Goal: Information Seeking & Learning: Learn about a topic

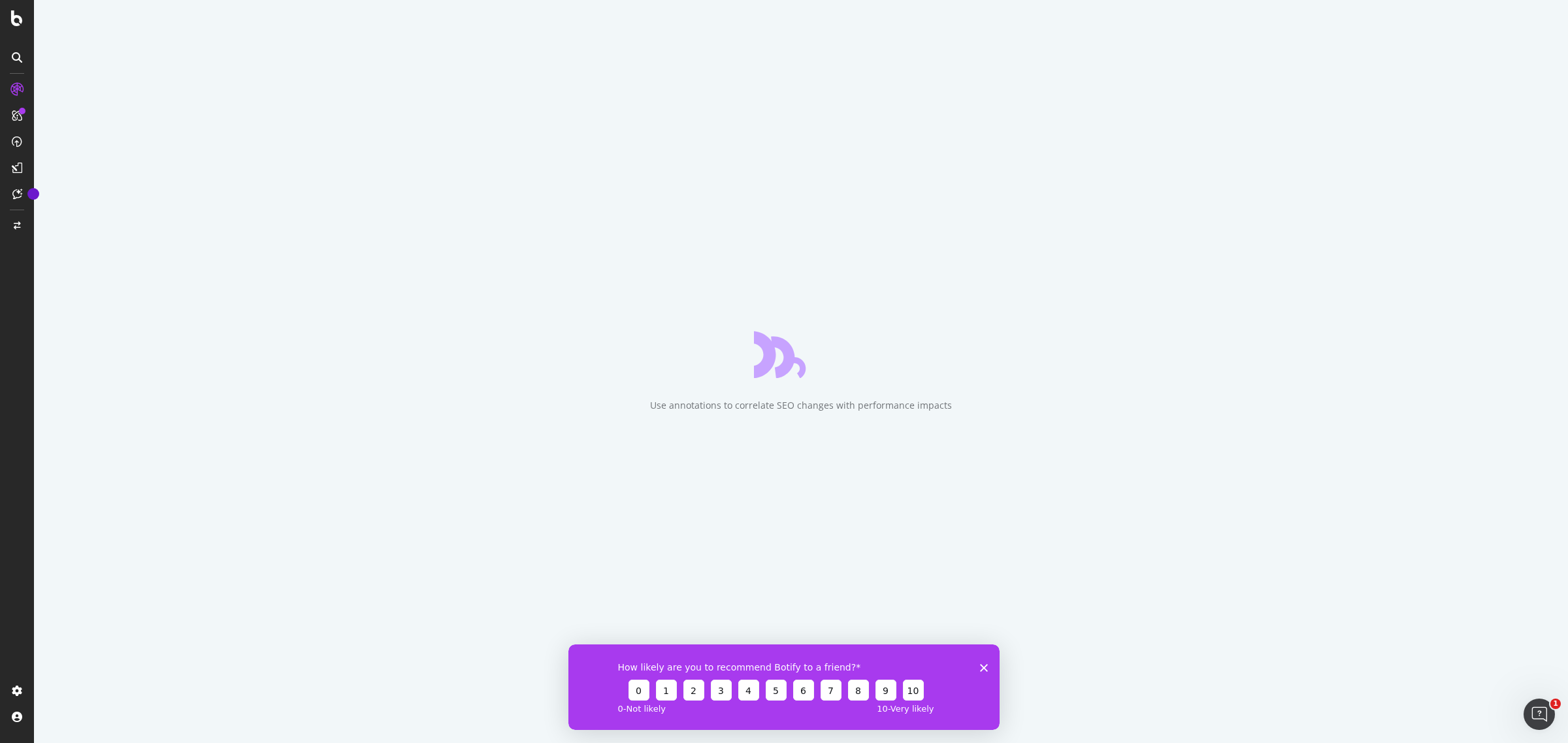
click at [983, 665] on icon "Fermer l'enquête" at bounding box center [983, 667] width 8 height 8
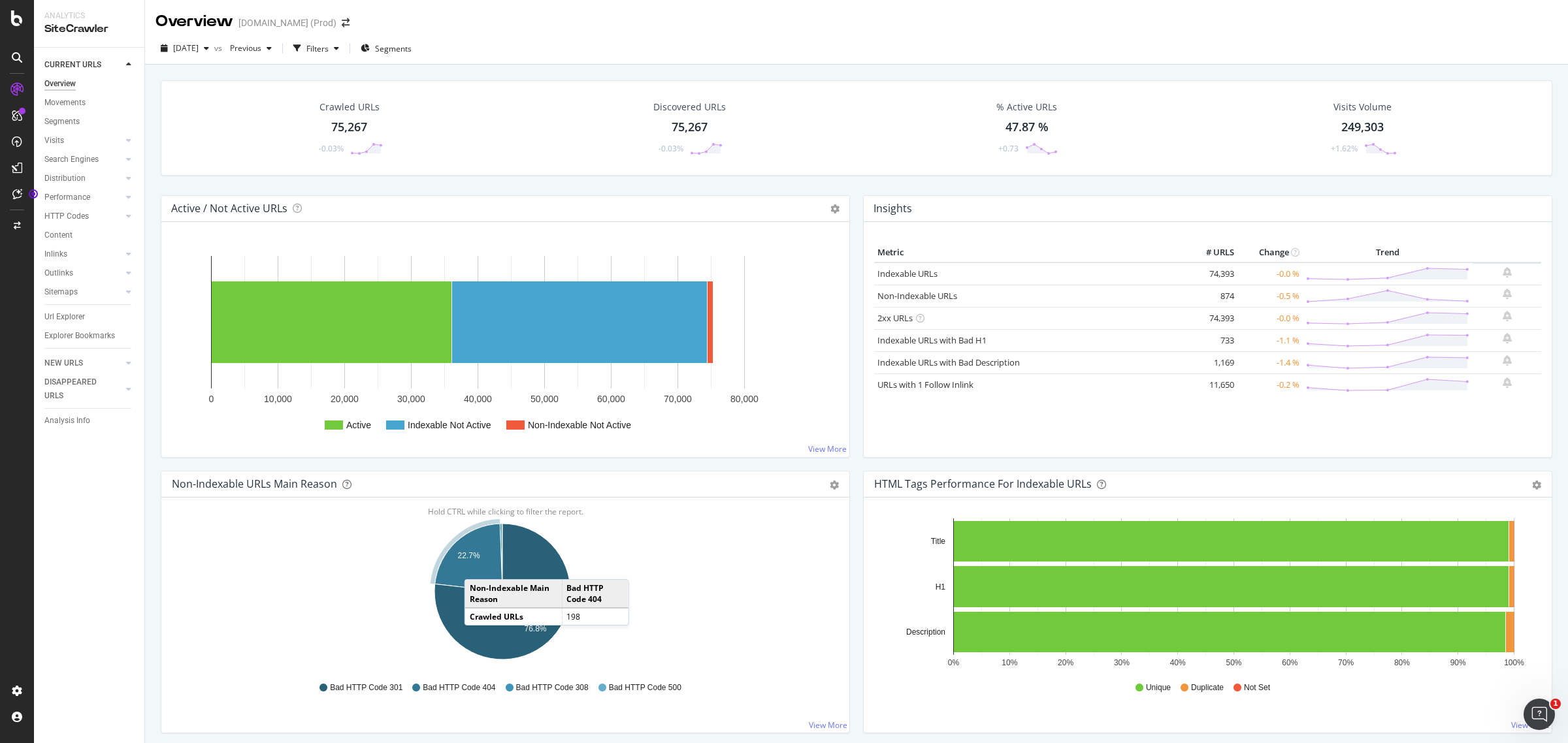
click at [477, 567] on icon "A chart." at bounding box center [469, 557] width 67 height 68
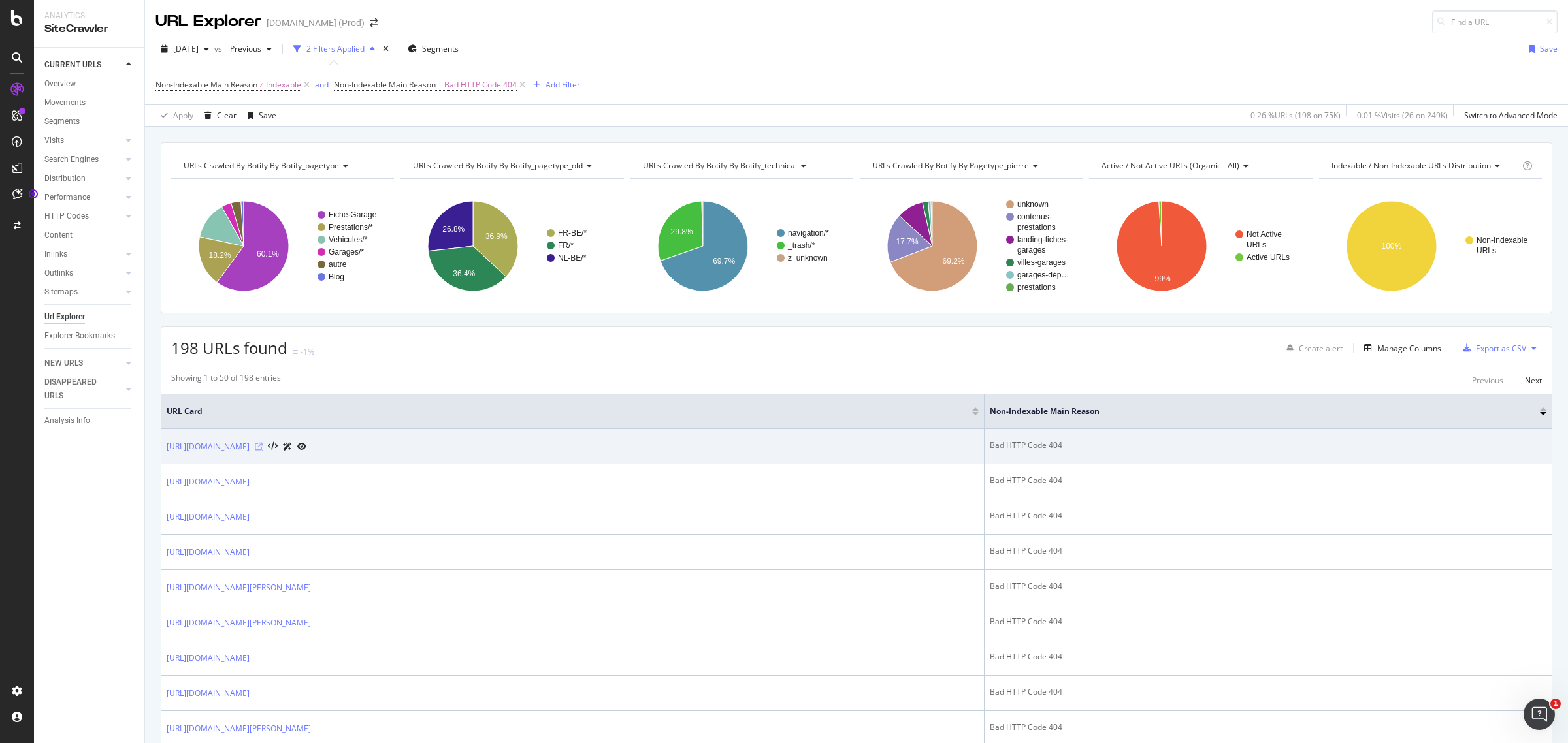
click at [263, 450] on icon at bounding box center [259, 446] width 8 height 8
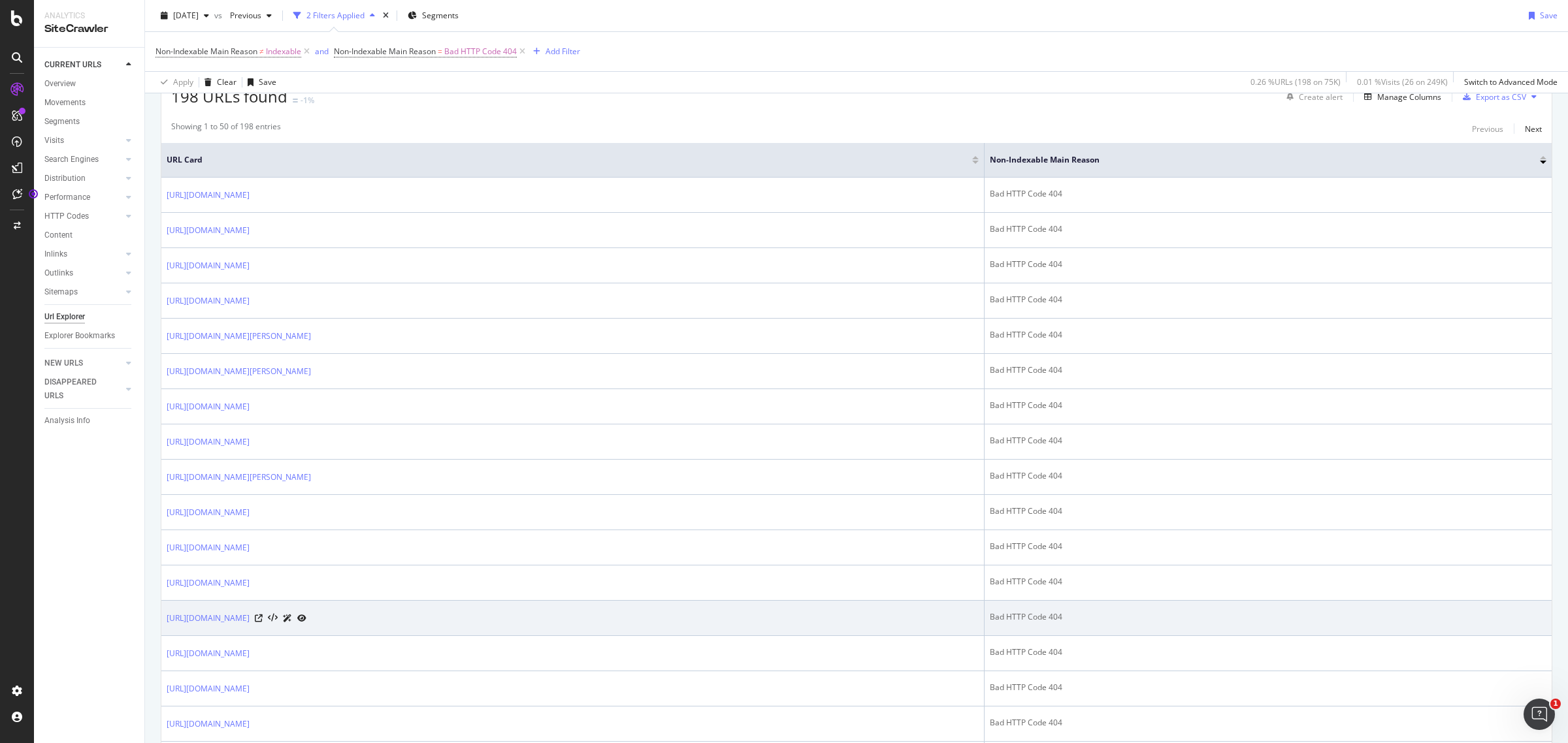
scroll to position [326, 0]
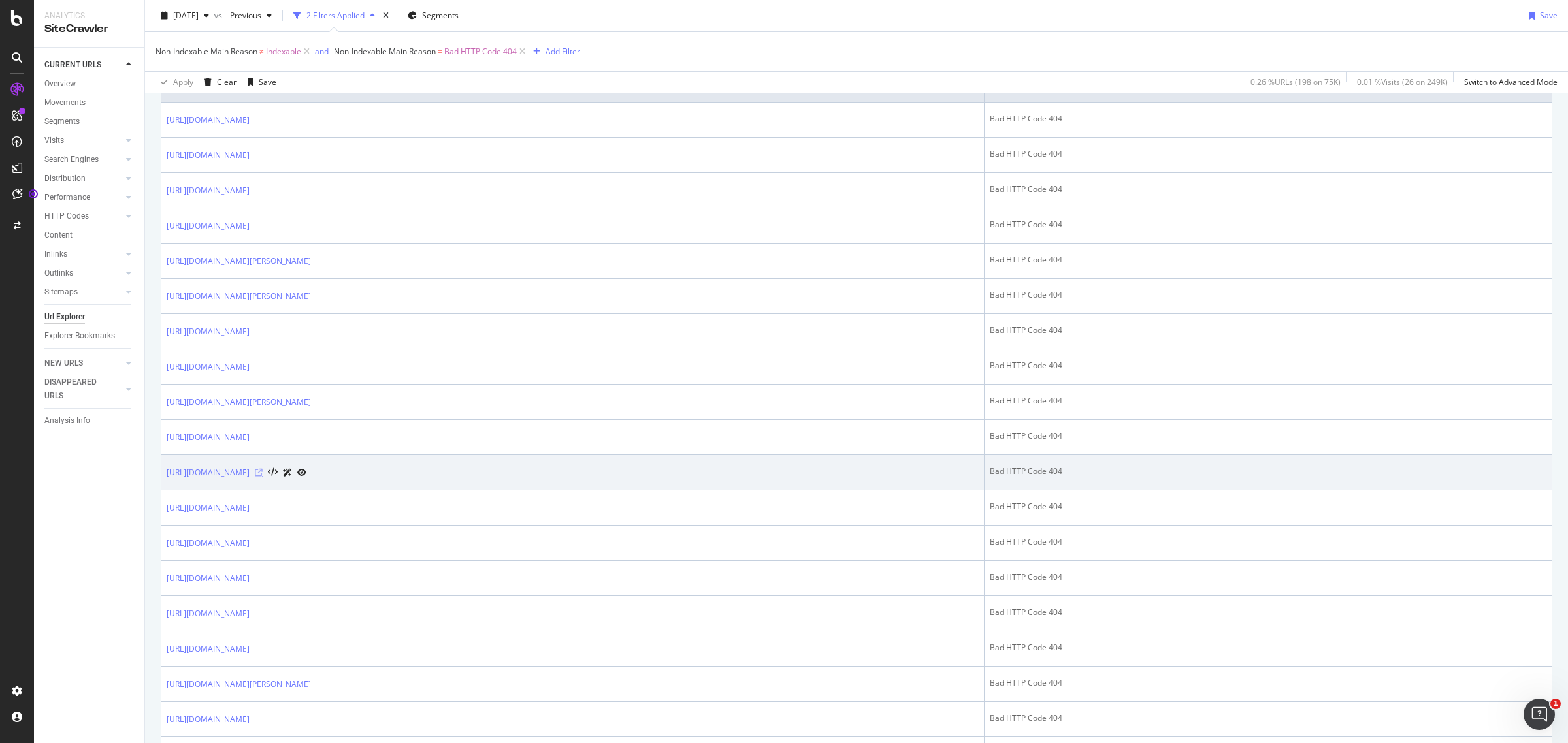
click at [263, 477] on icon at bounding box center [259, 472] width 8 height 8
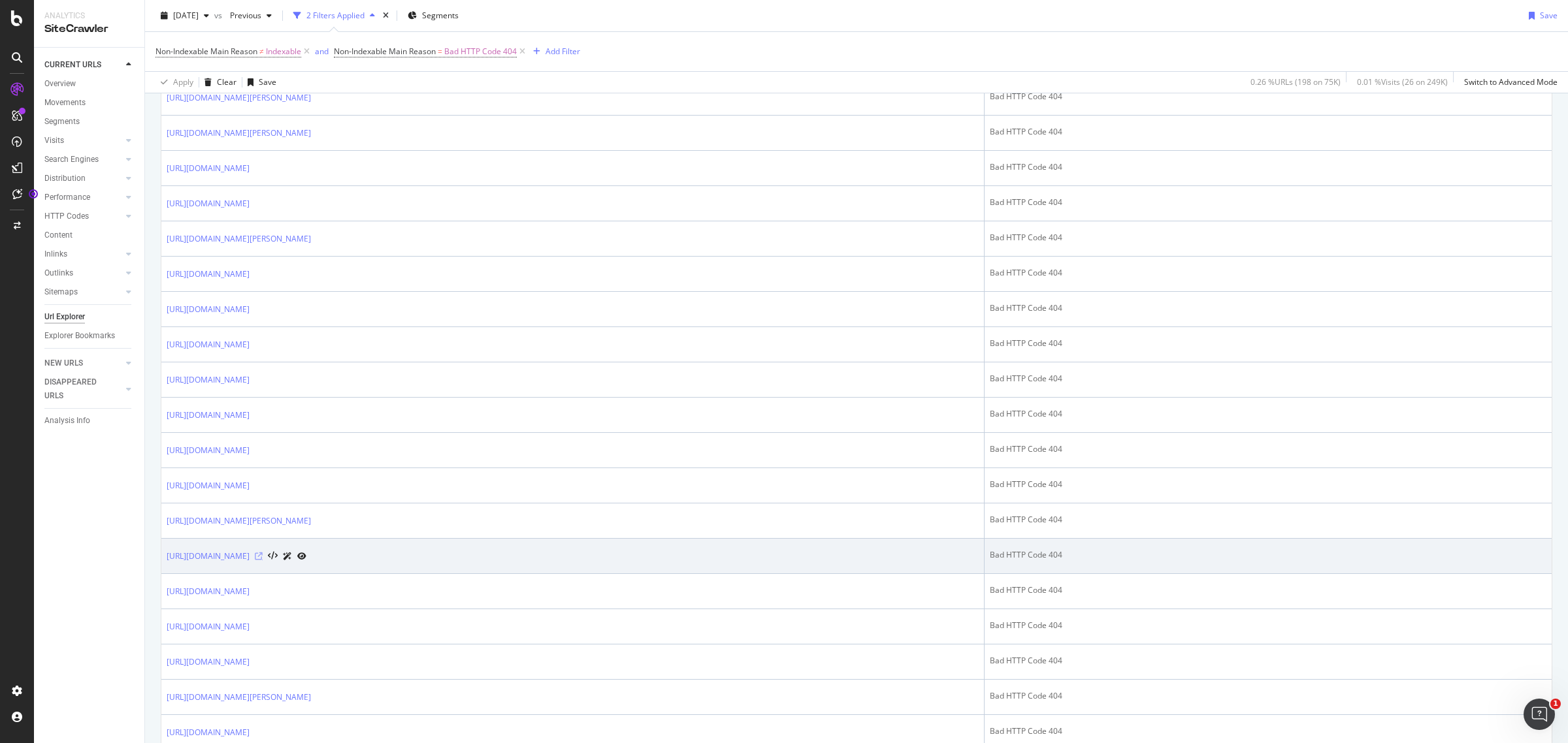
click at [263, 558] on icon at bounding box center [259, 556] width 8 height 8
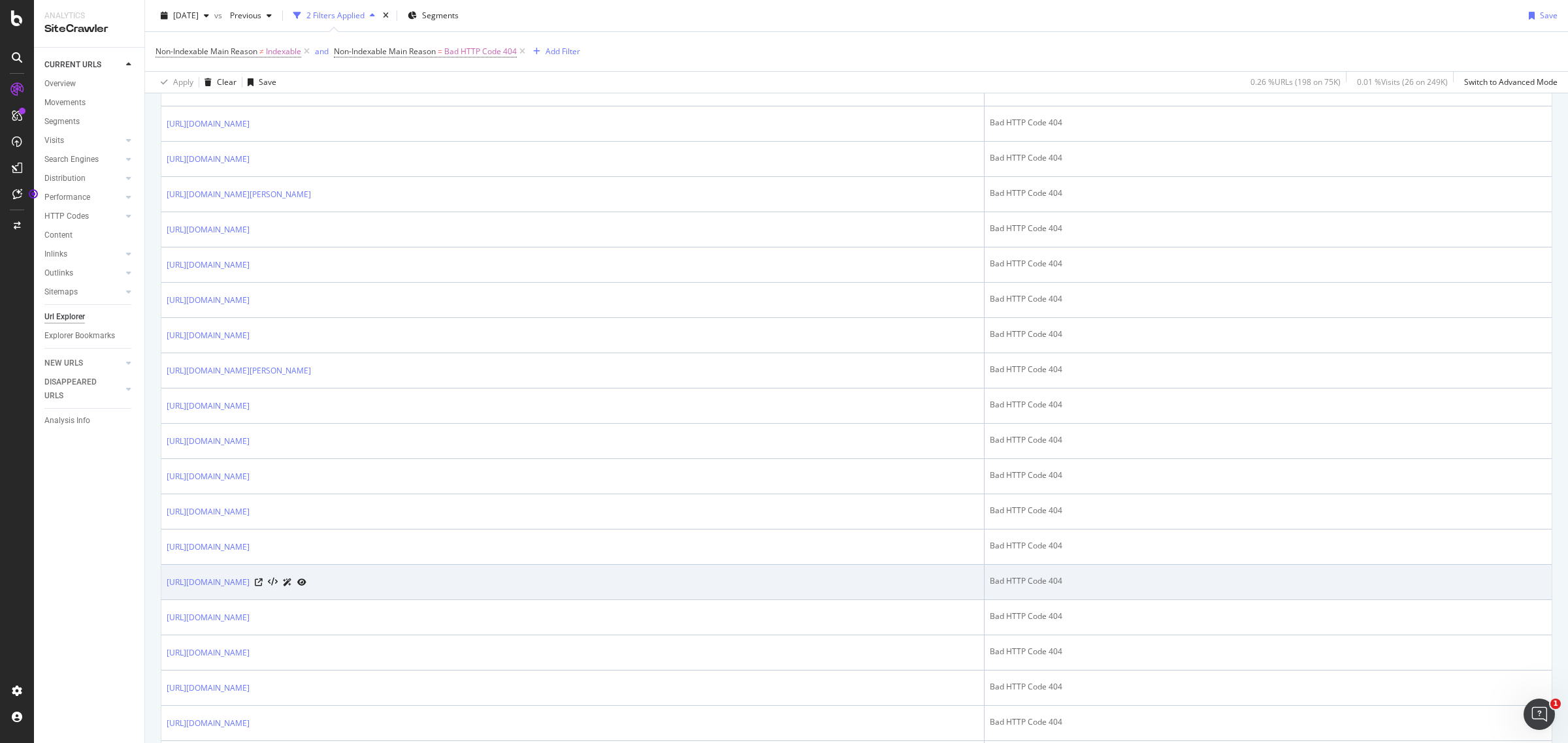
scroll to position [898, 0]
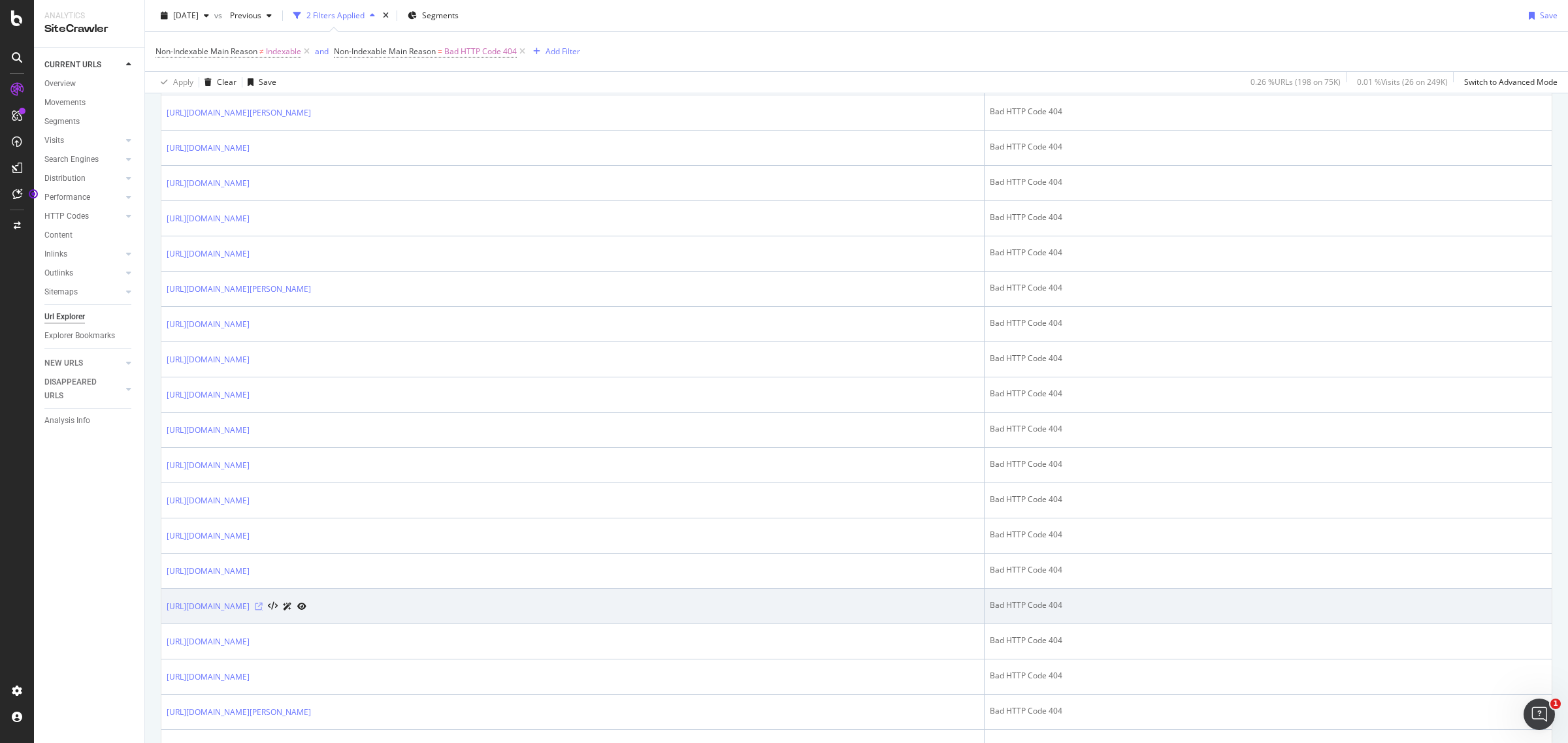
click at [263, 610] on icon at bounding box center [259, 606] width 8 height 8
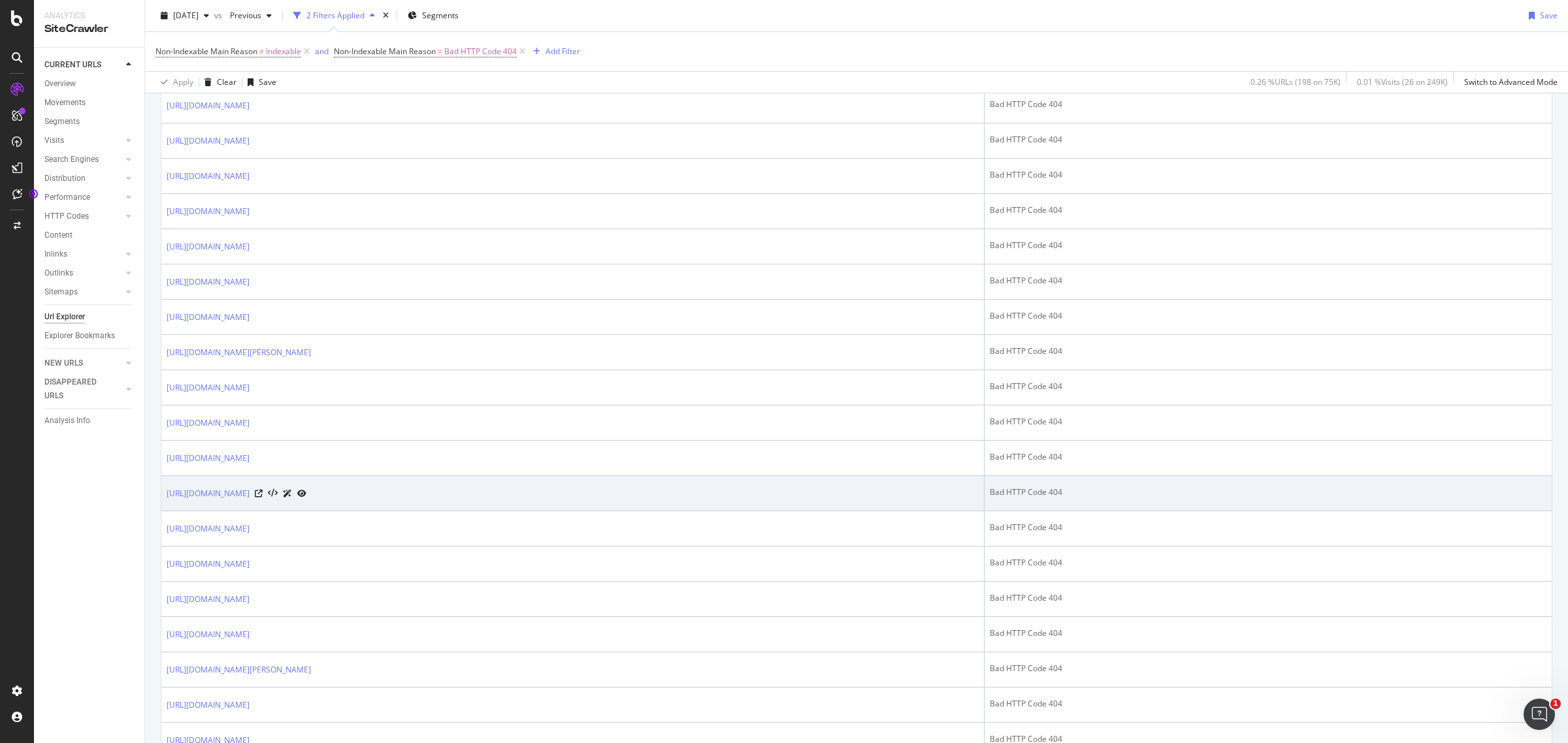
scroll to position [1451, 0]
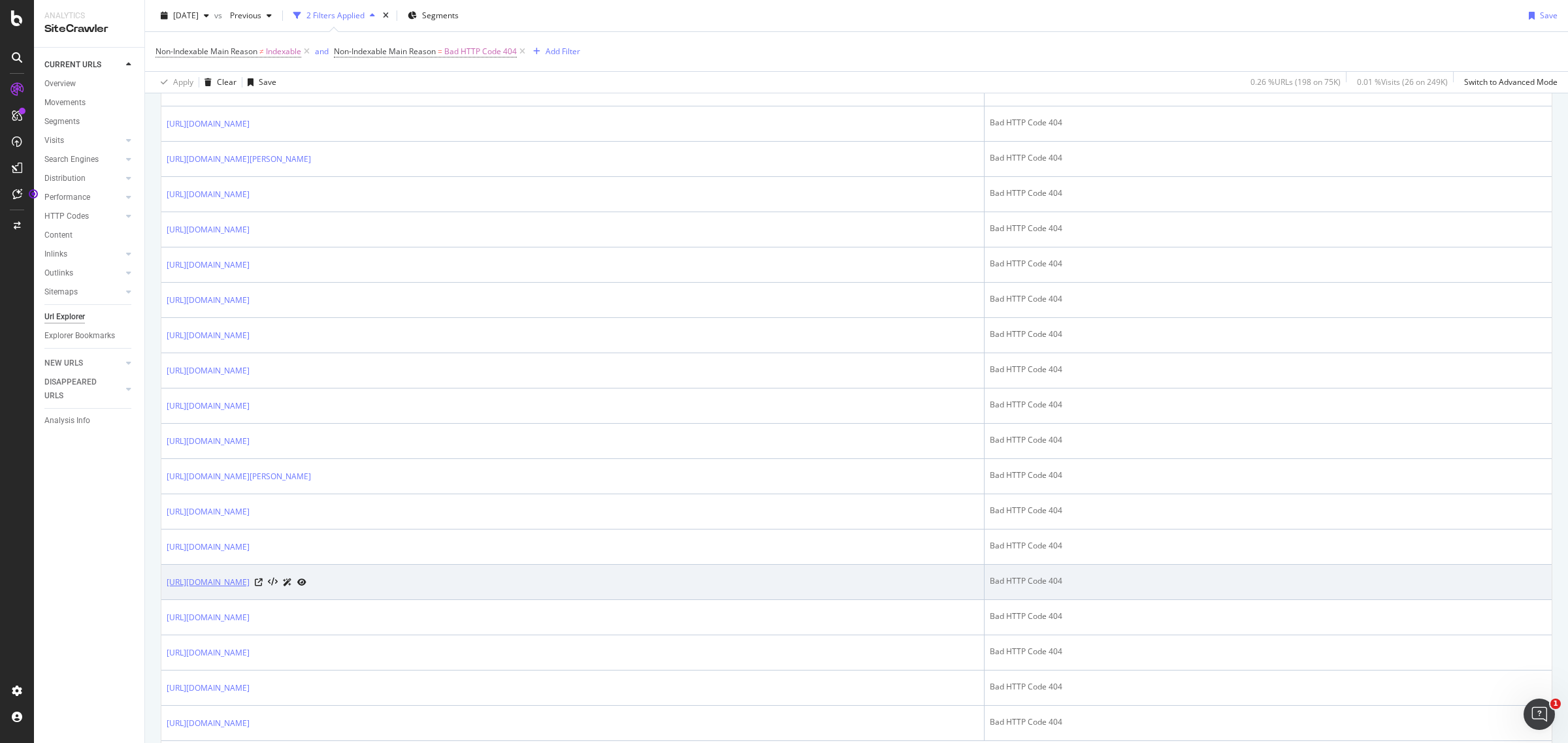
click at [249, 589] on link "[URL][DOMAIN_NAME]" at bounding box center [208, 582] width 83 height 13
click at [263, 587] on icon at bounding box center [259, 582] width 8 height 8
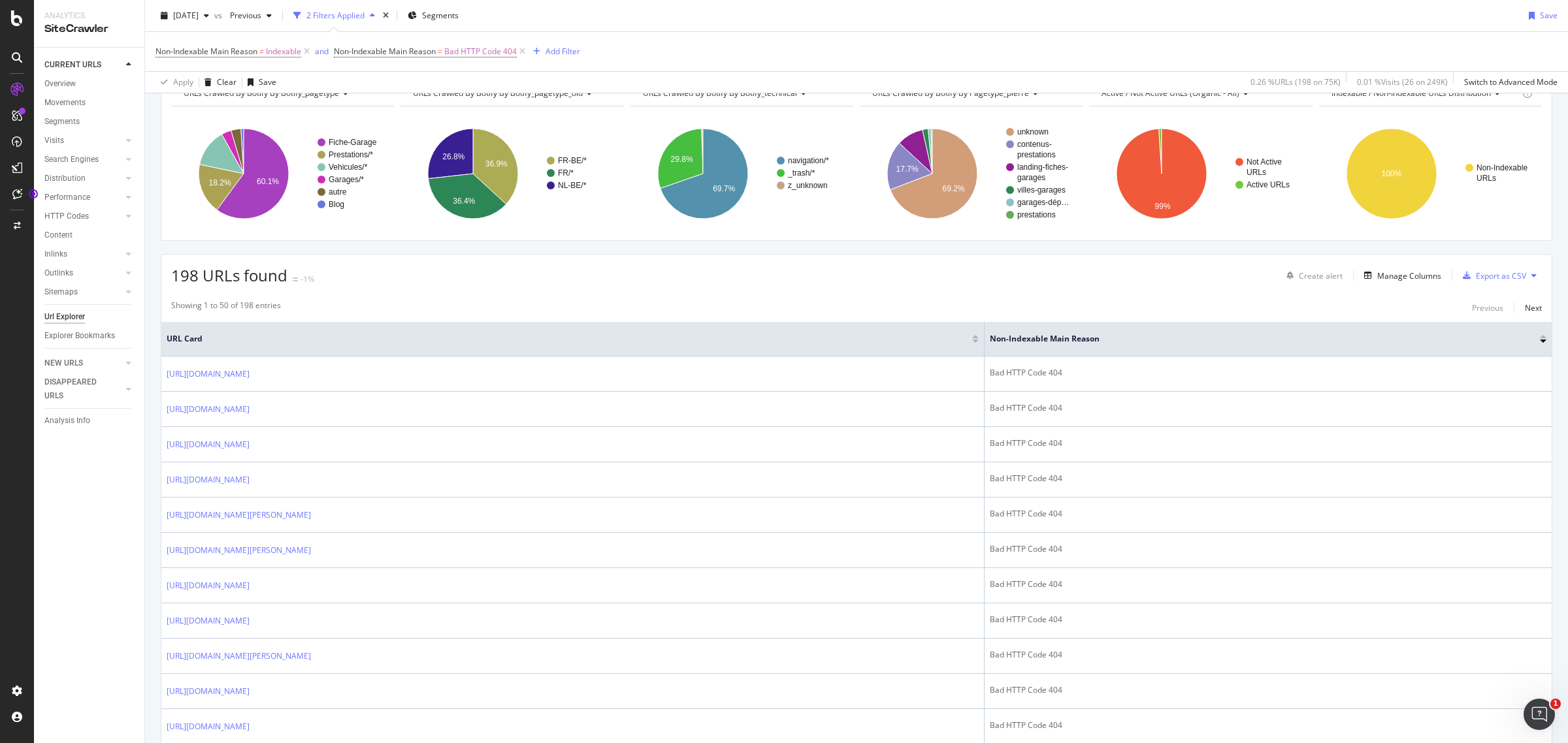
scroll to position [0, 0]
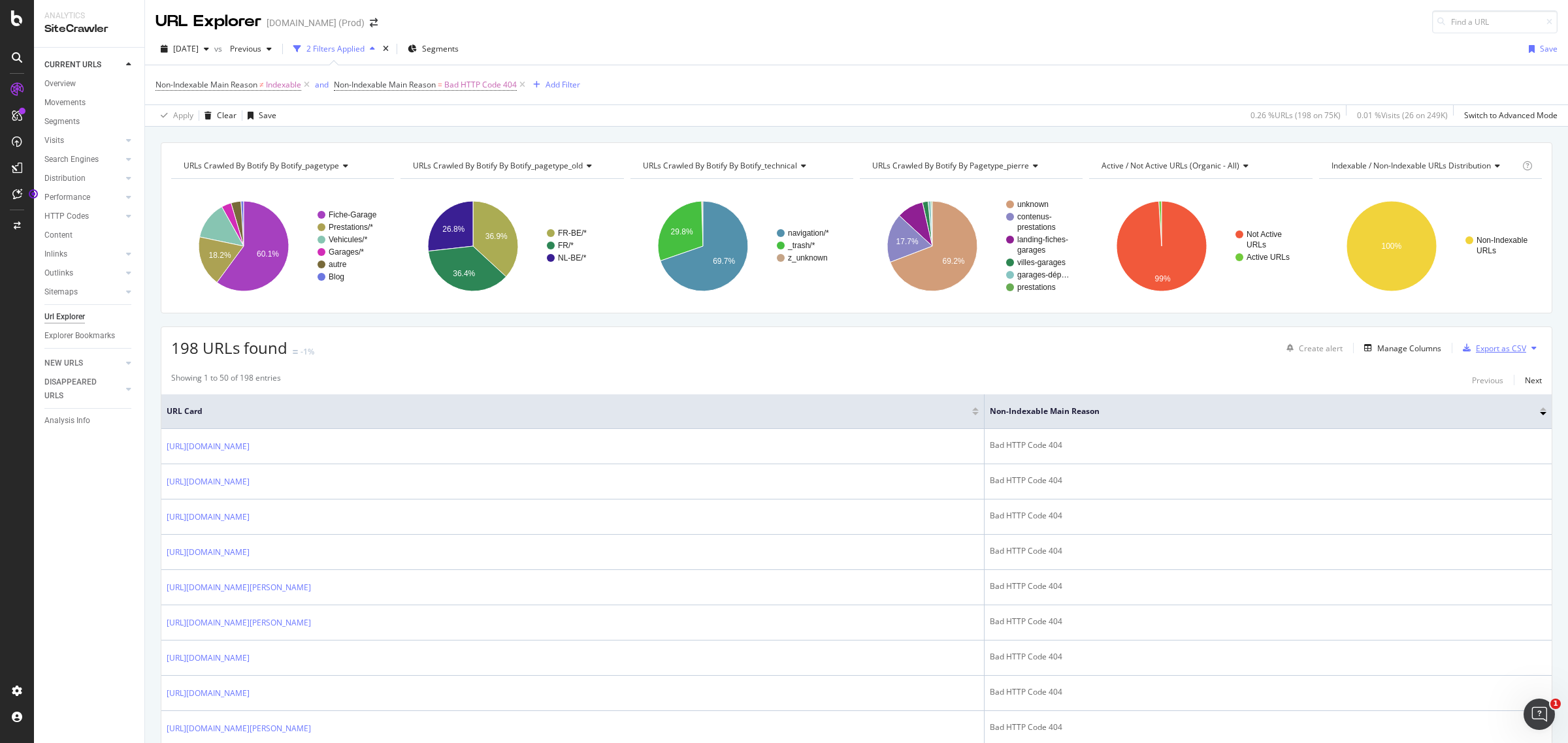
click at [1500, 348] on div "Export as CSV" at bounding box center [1501, 348] width 50 height 11
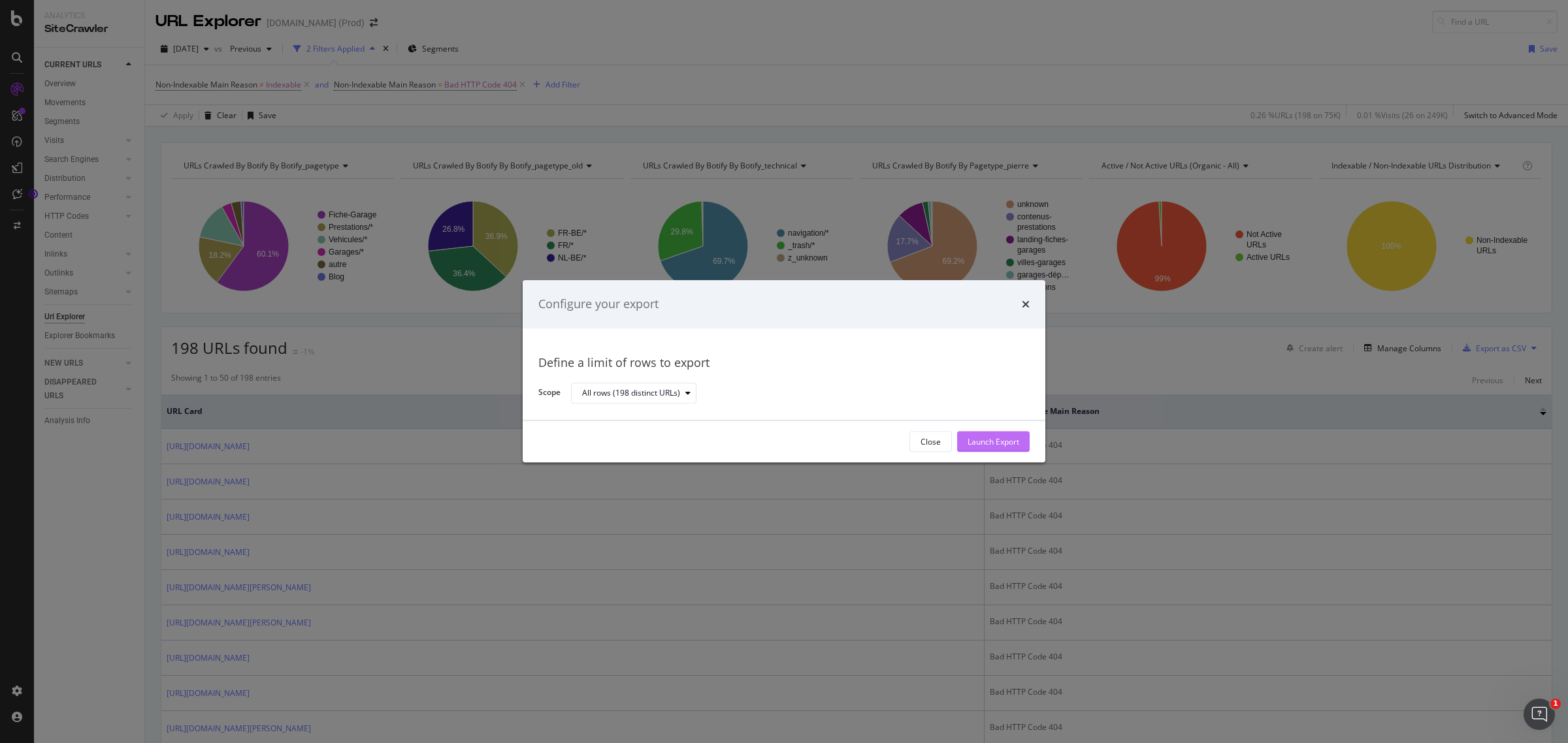
click at [989, 446] on div "Launch Export" at bounding box center [994, 442] width 52 height 11
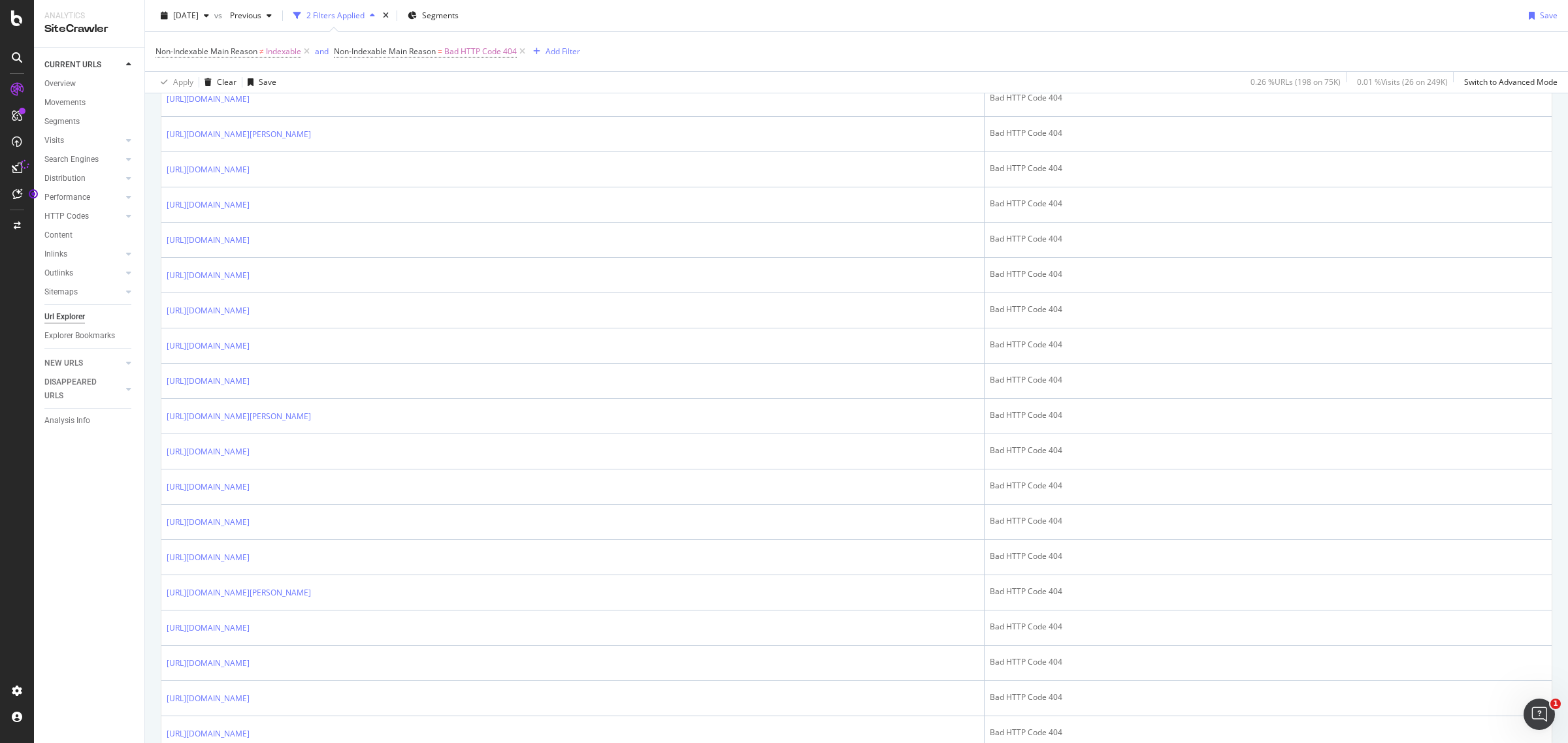
scroll to position [606, 0]
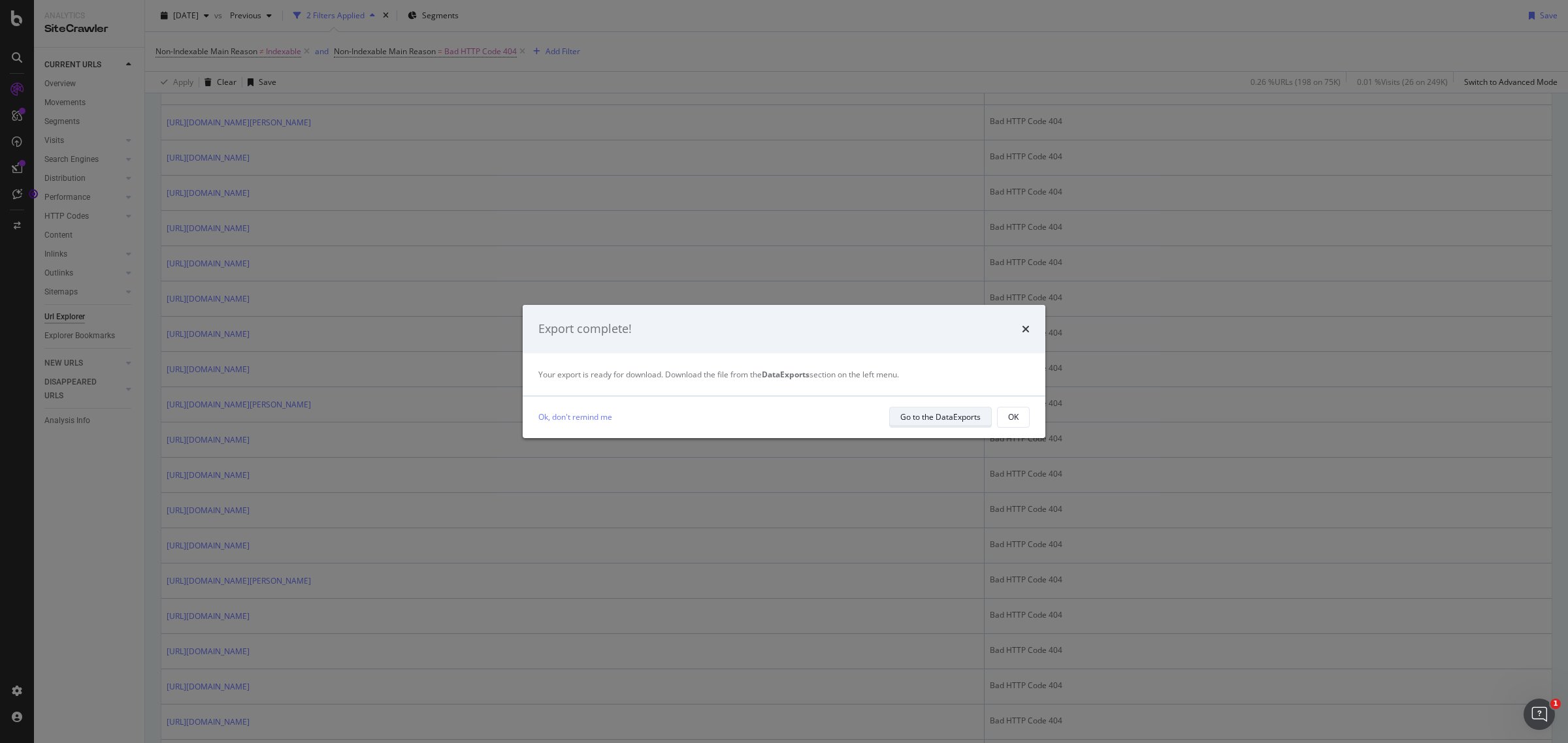
click at [945, 419] on div "Go to the DataExports" at bounding box center [940, 417] width 80 height 11
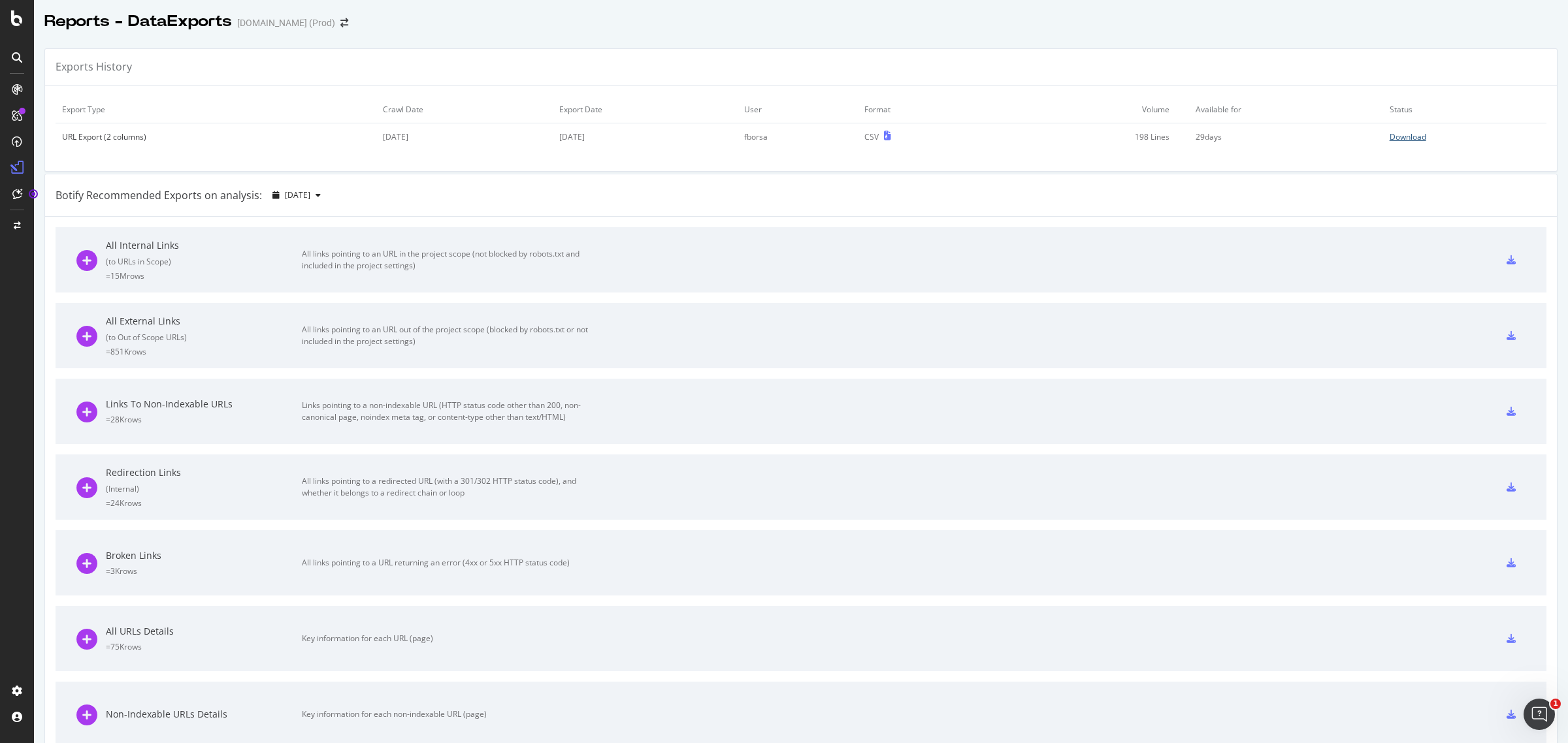
click at [1409, 138] on div "Download" at bounding box center [1408, 137] width 36 height 11
click at [57, 154] on div "ActionBoard" at bounding box center [73, 149] width 51 height 13
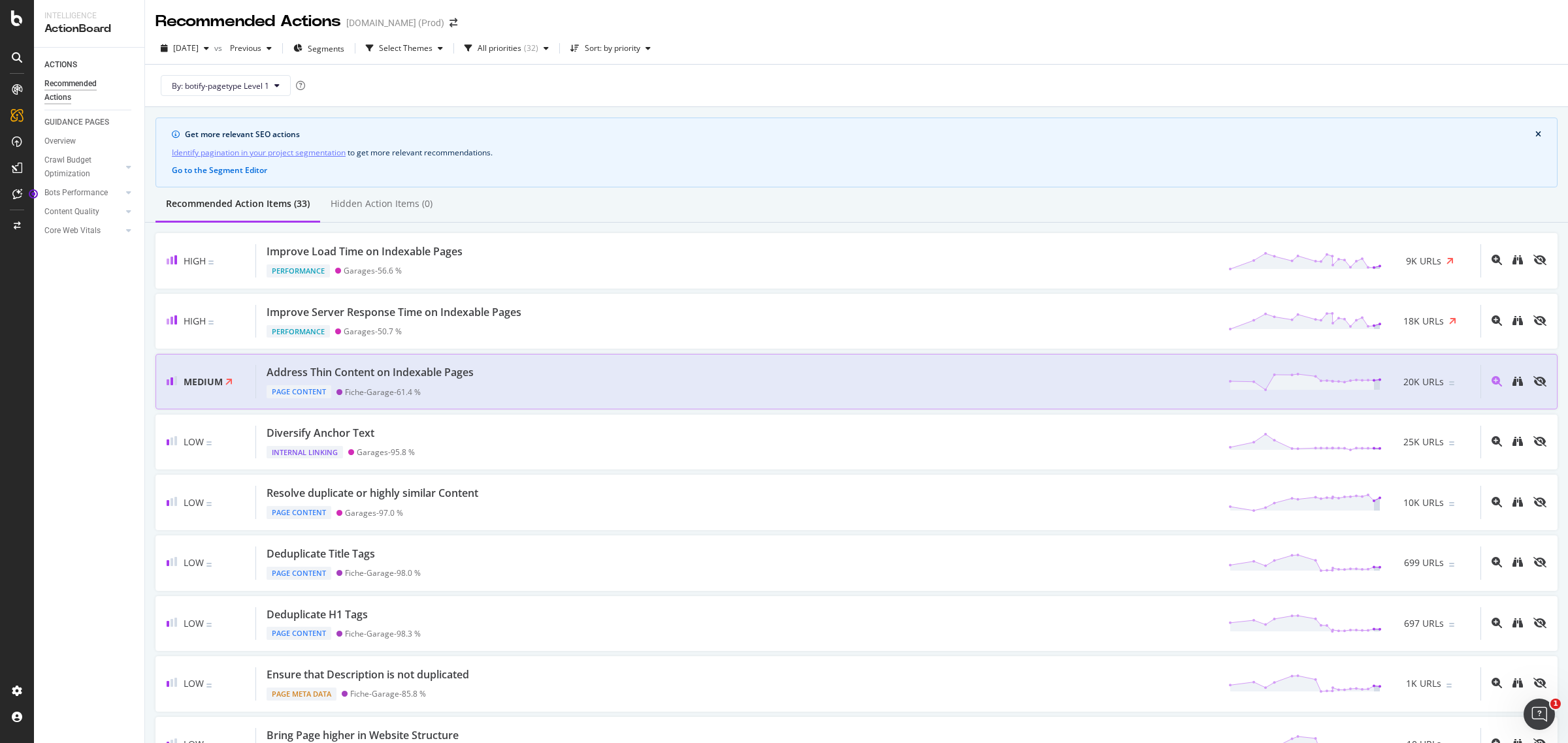
click at [415, 370] on div "Address Thin Content on Indexable Pages" at bounding box center [370, 373] width 207 height 15
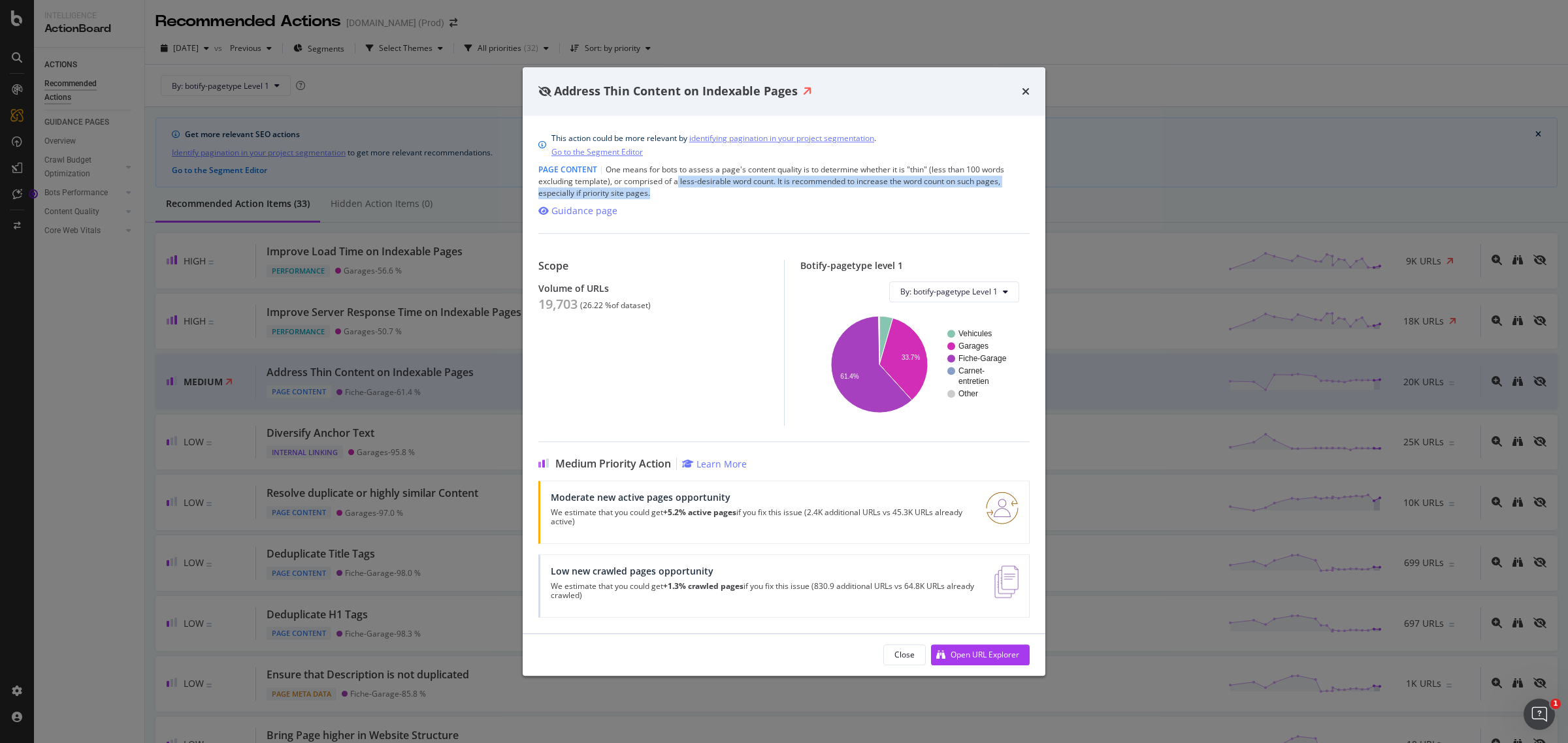
drag, startPoint x: 678, startPoint y: 183, endPoint x: 971, endPoint y: 196, distance: 293.3
click at [971, 196] on div "Page Content | One means for bots to assess a page's content quality is to dete…" at bounding box center [783, 182] width 491 height 35
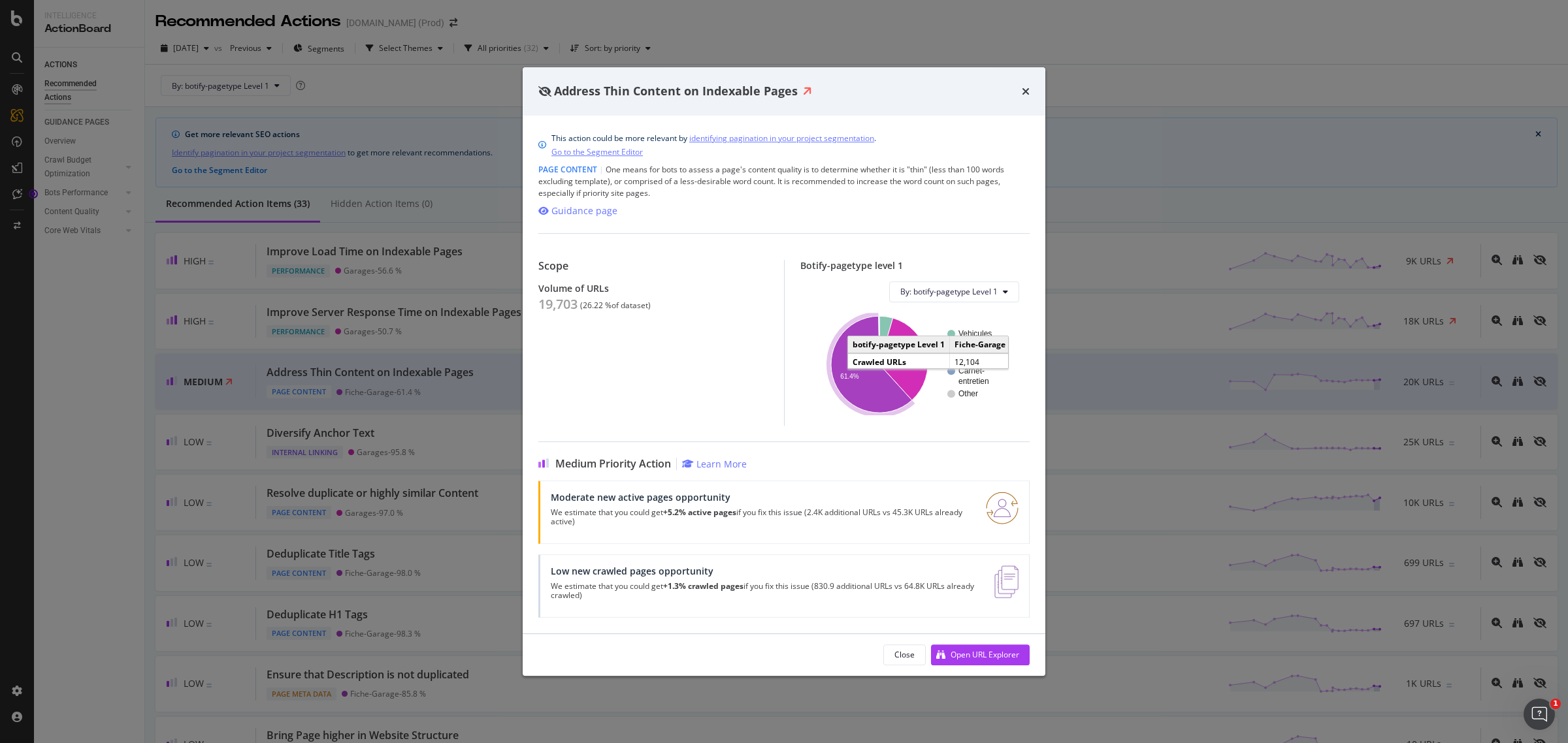
click at [843, 353] on icon "A chart." at bounding box center [871, 365] width 81 height 96
click at [911, 654] on div "Close" at bounding box center [904, 654] width 20 height 11
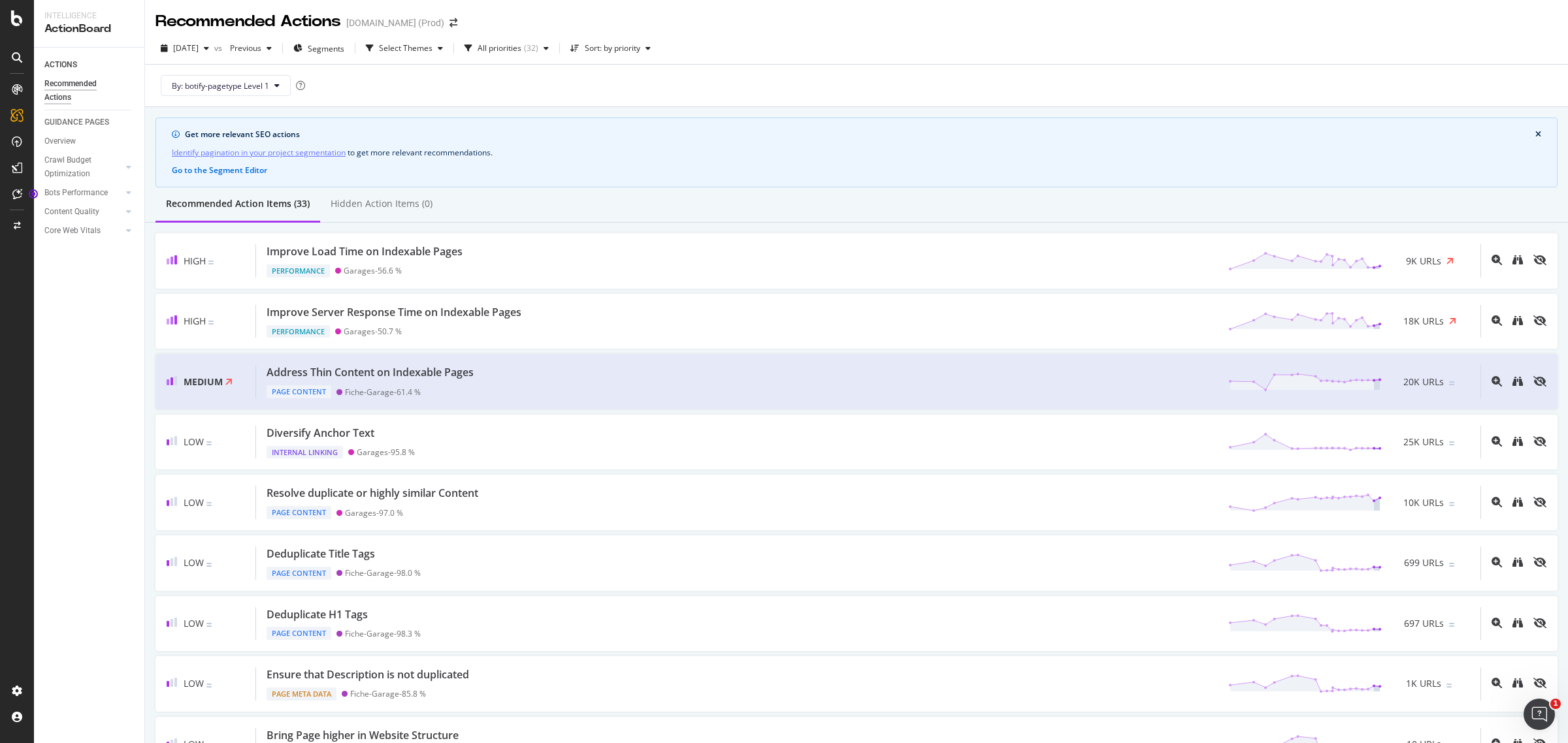
click at [1127, 78] on div "By: botify-pagetype Level 1" at bounding box center [857, 86] width 1402 height 42
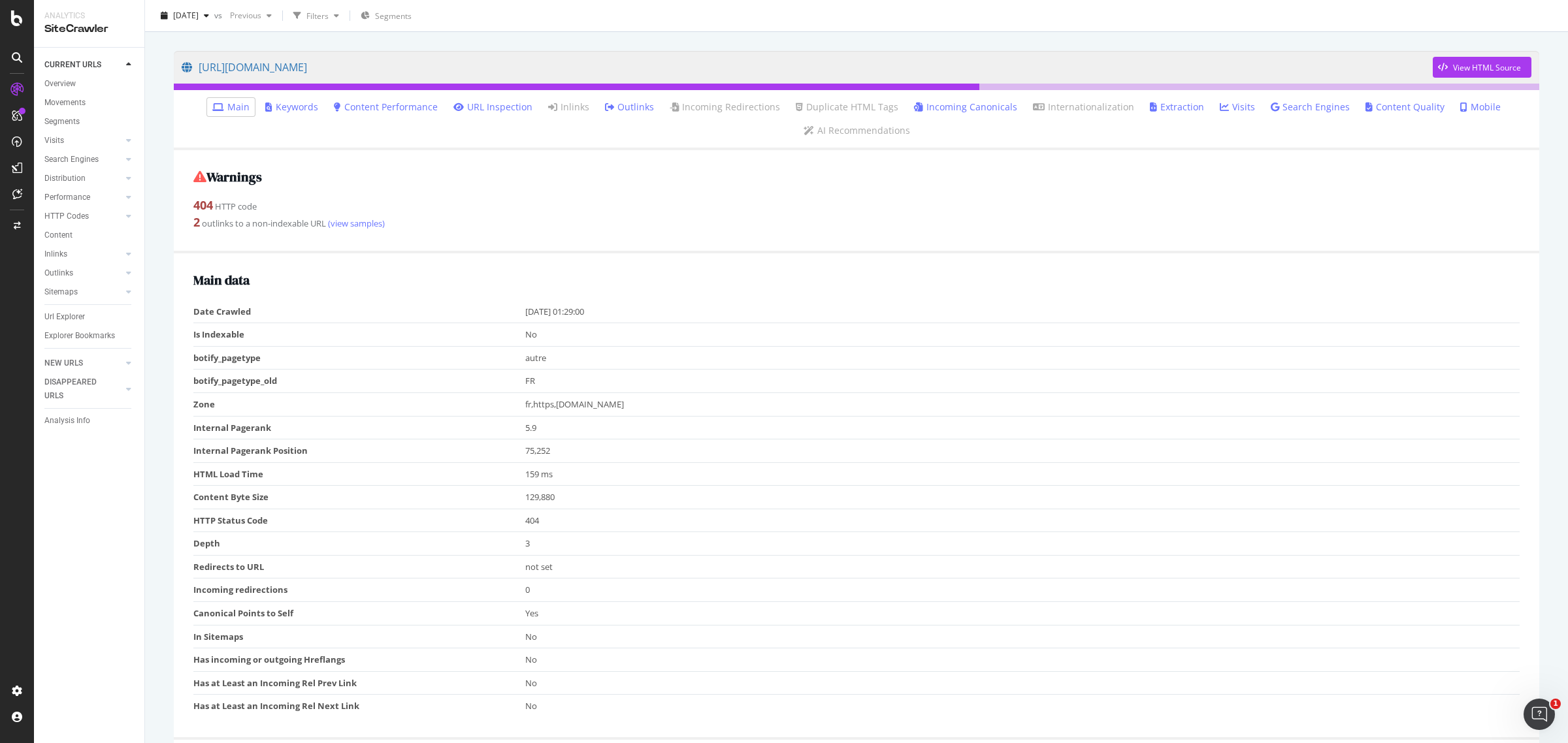
scroll to position [245, 0]
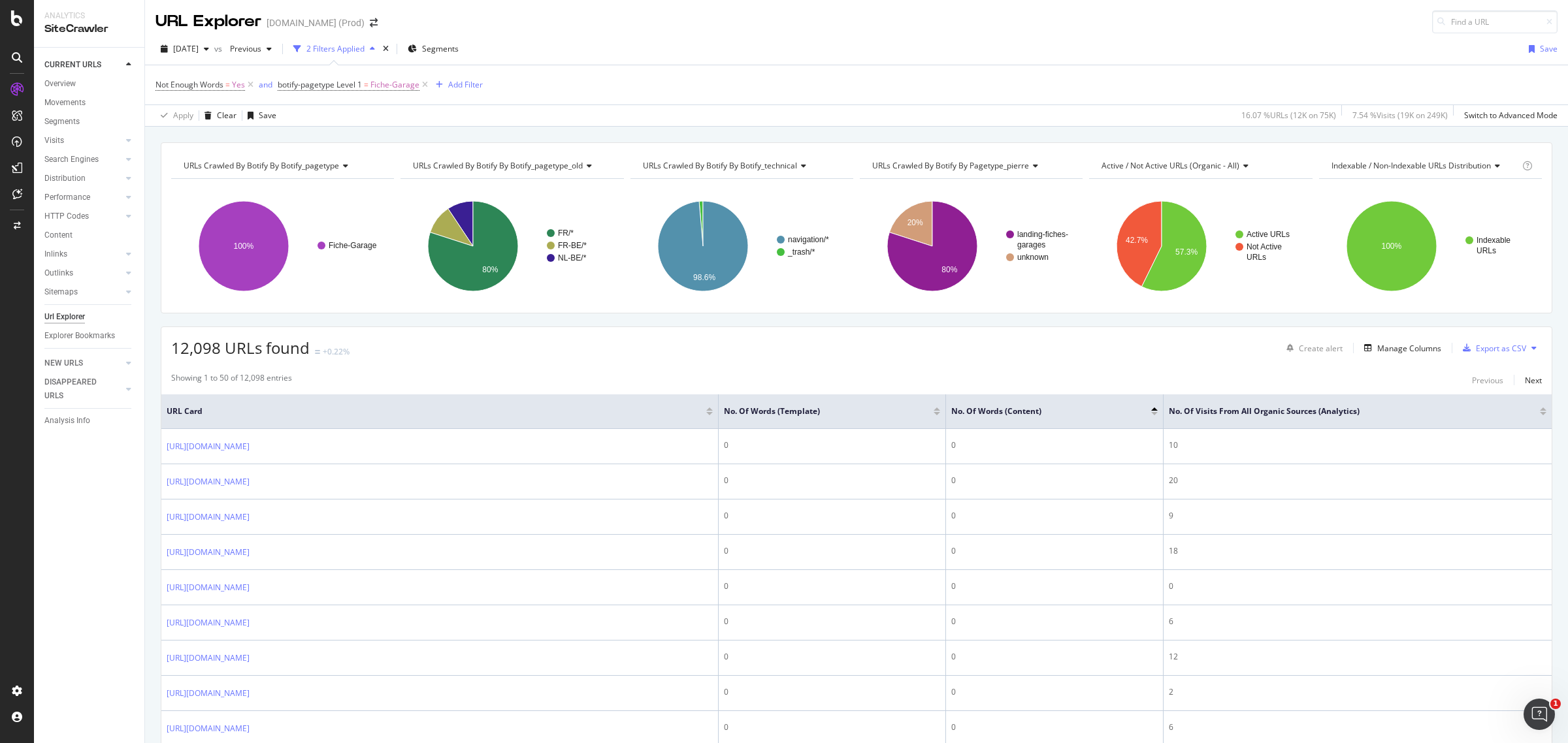
click at [1540, 413] on div at bounding box center [1543, 413] width 6 height 3
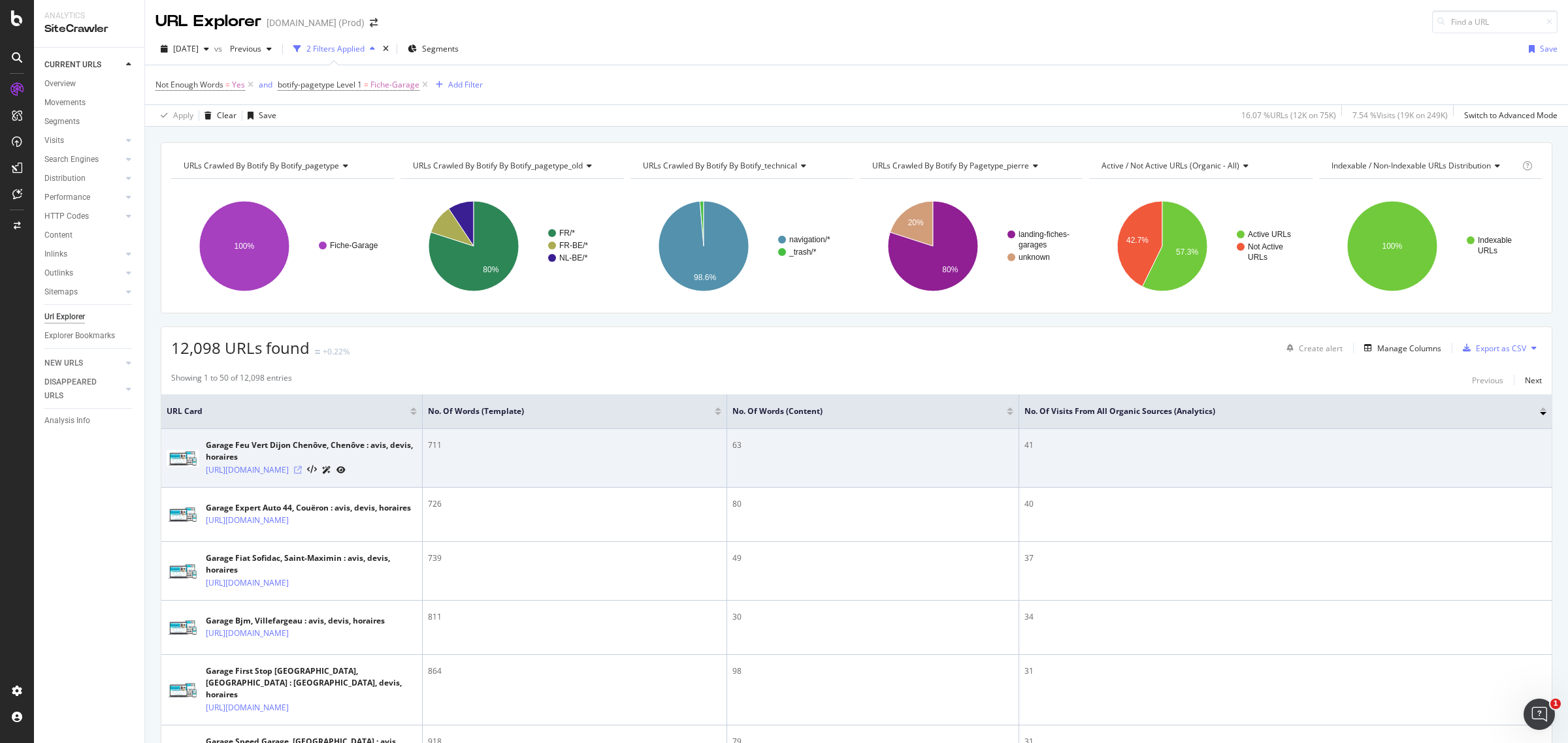
click at [302, 474] on icon at bounding box center [298, 470] width 8 height 8
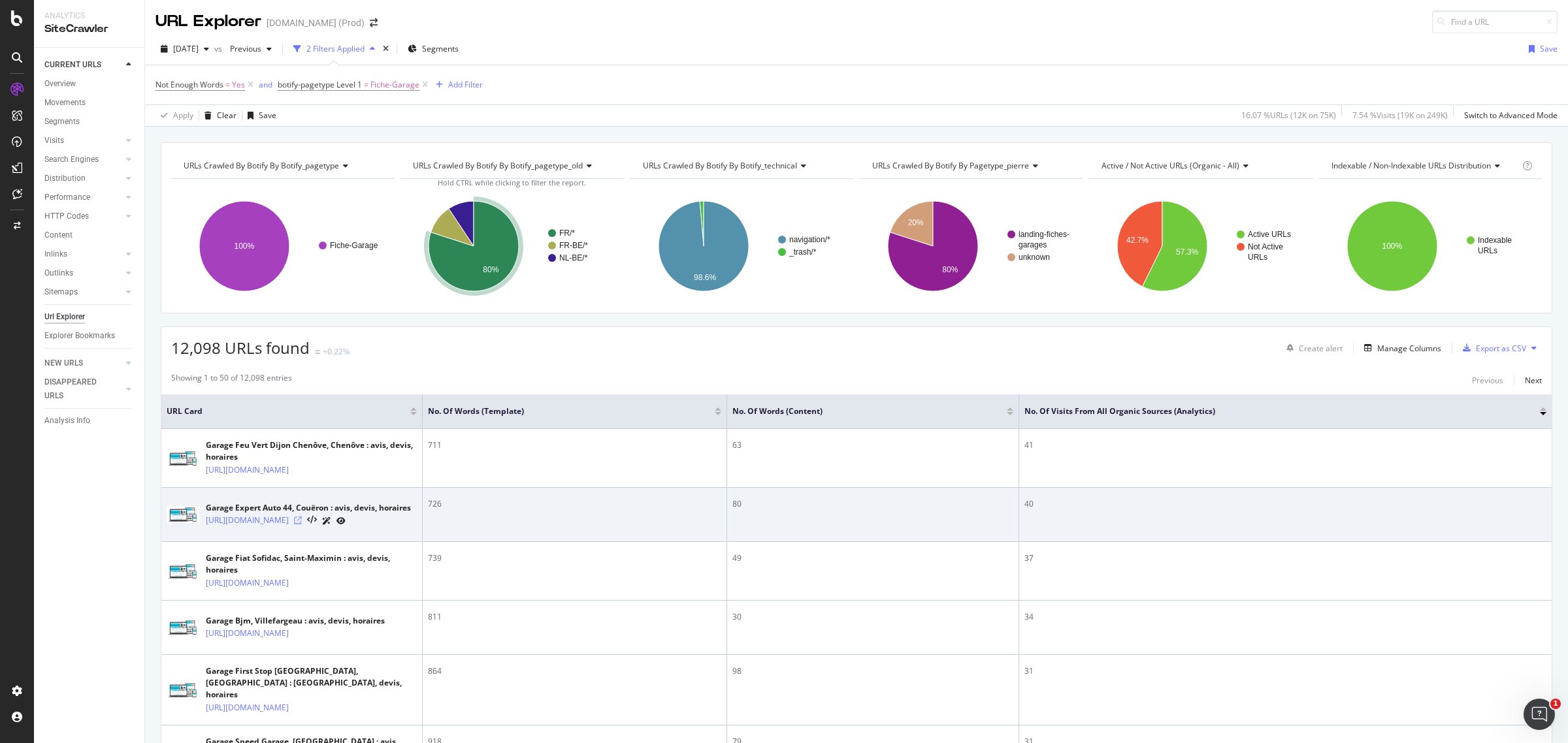
click at [302, 524] on icon at bounding box center [298, 520] width 8 height 8
